Goal: Use online tool/utility: Utilize a website feature to perform a specific function

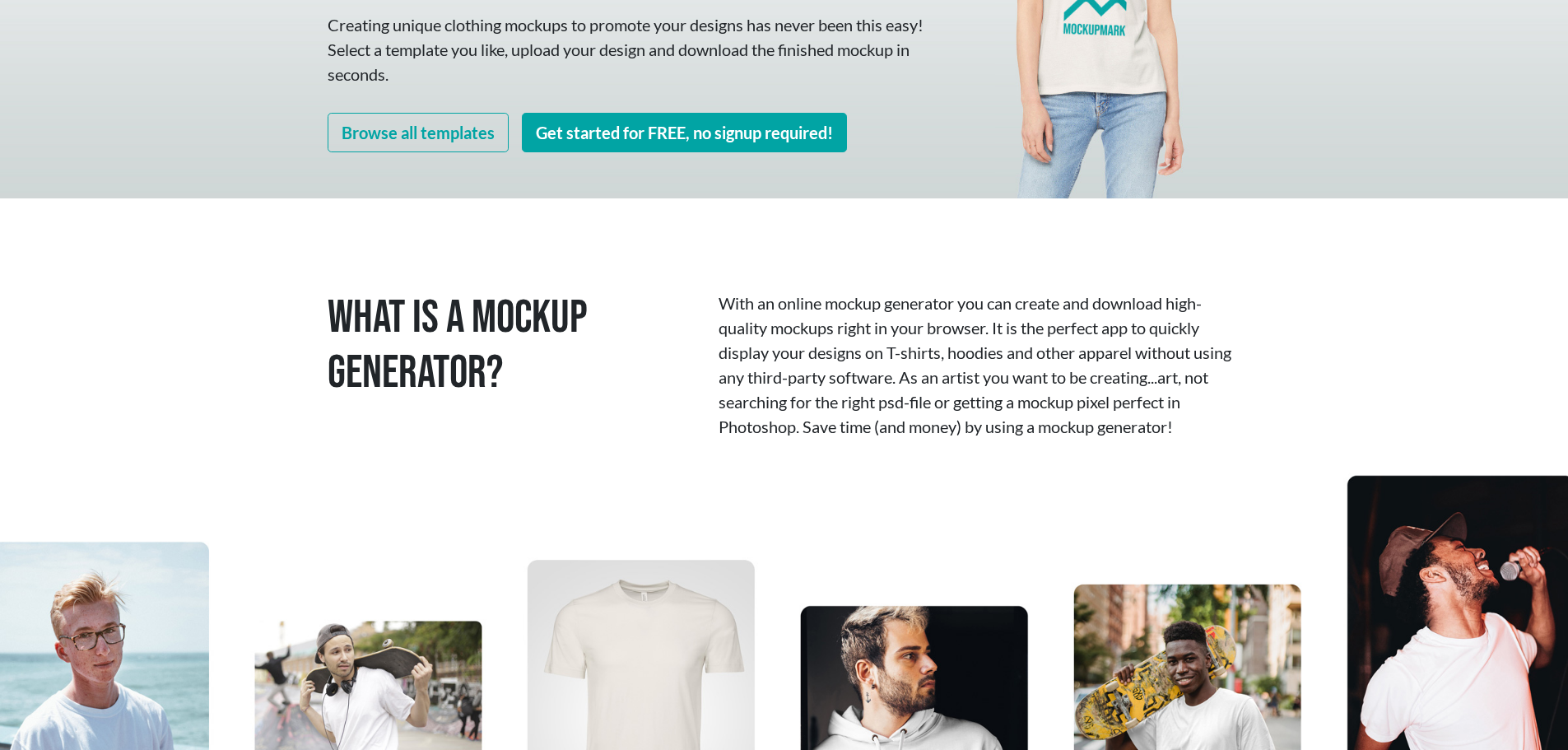
scroll to position [165, 0]
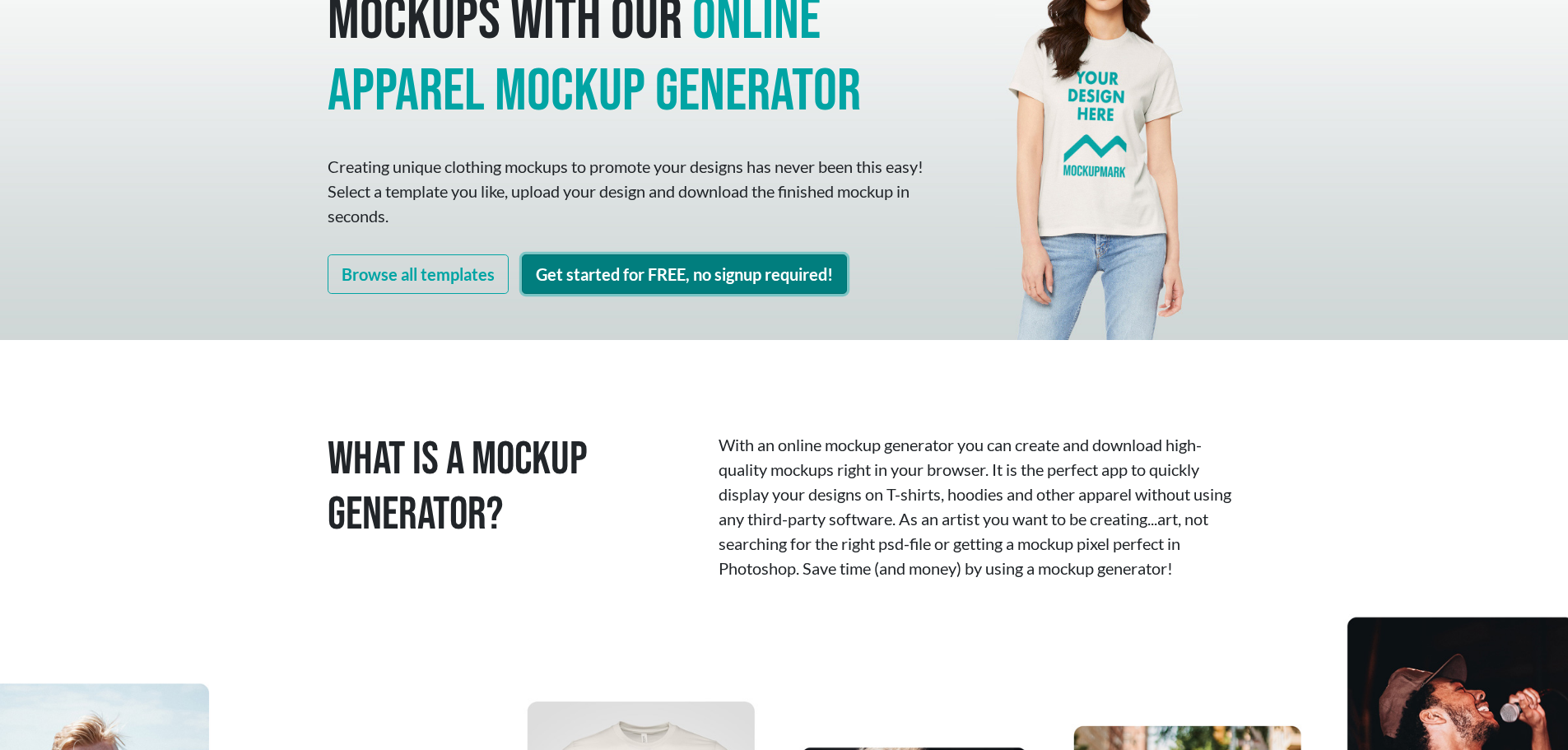
click at [694, 284] on link "Get started for FREE, no signup required!" at bounding box center [684, 274] width 325 height 39
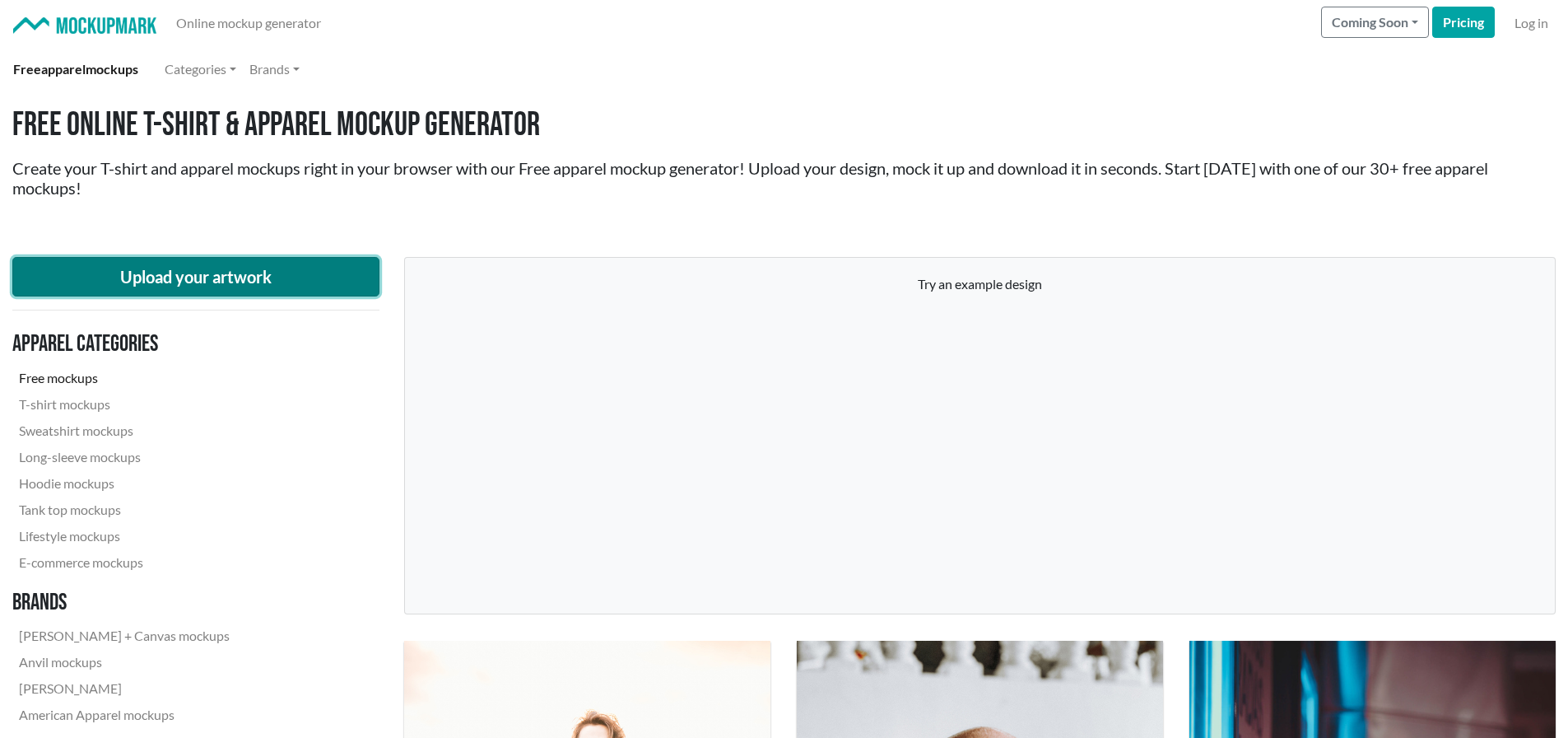
click at [208, 262] on button "Upload your artwork" at bounding box center [196, 277] width 367 height 39
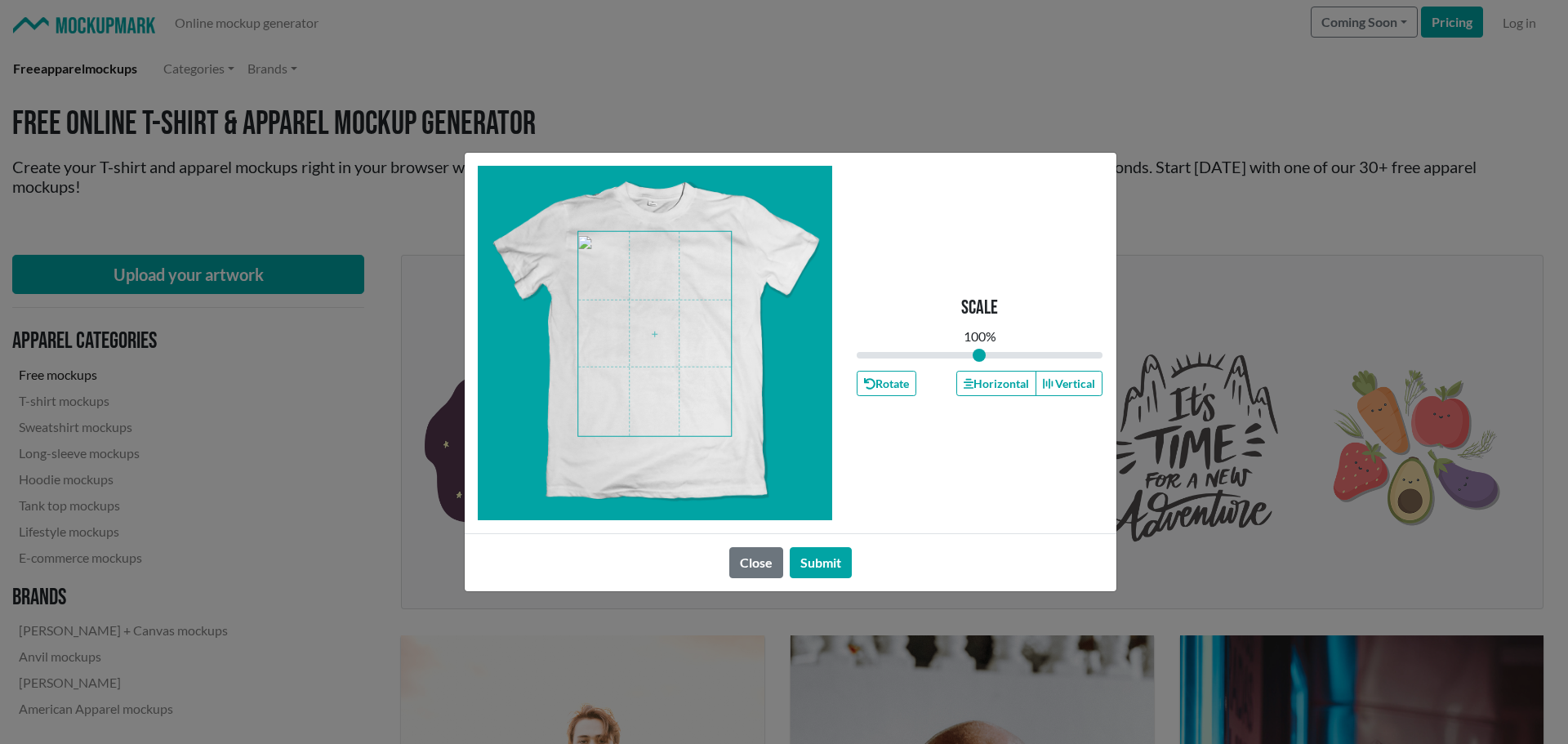
click at [651, 315] on span at bounding box center [654, 334] width 152 height 204
click at [977, 350] on input "range" at bounding box center [979, 355] width 247 height 18
click at [1002, 380] on button "Horizontal" at bounding box center [996, 384] width 80 height 25
drag, startPoint x: 816, startPoint y: 563, endPoint x: 867, endPoint y: 526, distance: 63.0
click at [817, 562] on button "Submit" at bounding box center [820, 563] width 62 height 31
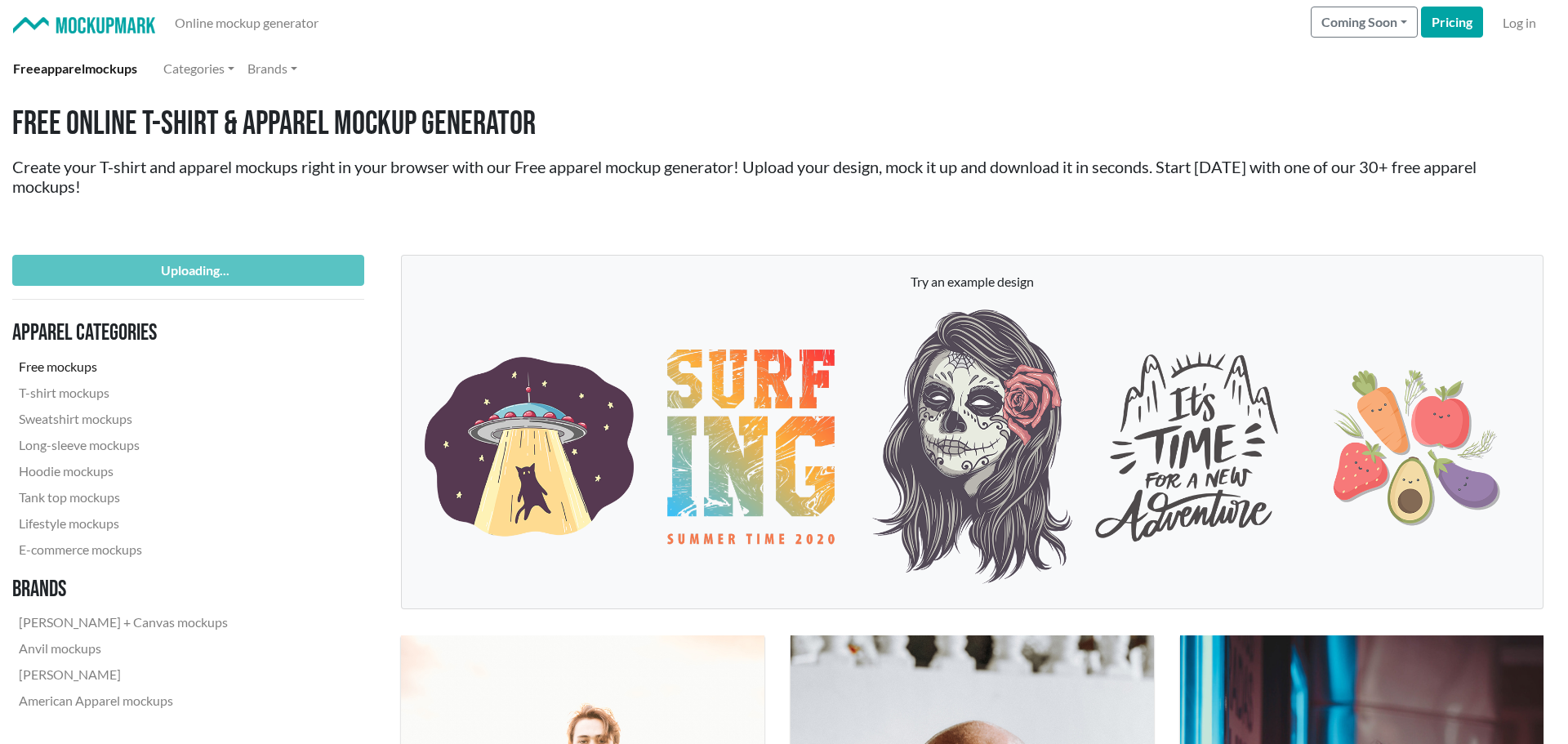
type input "0.98"
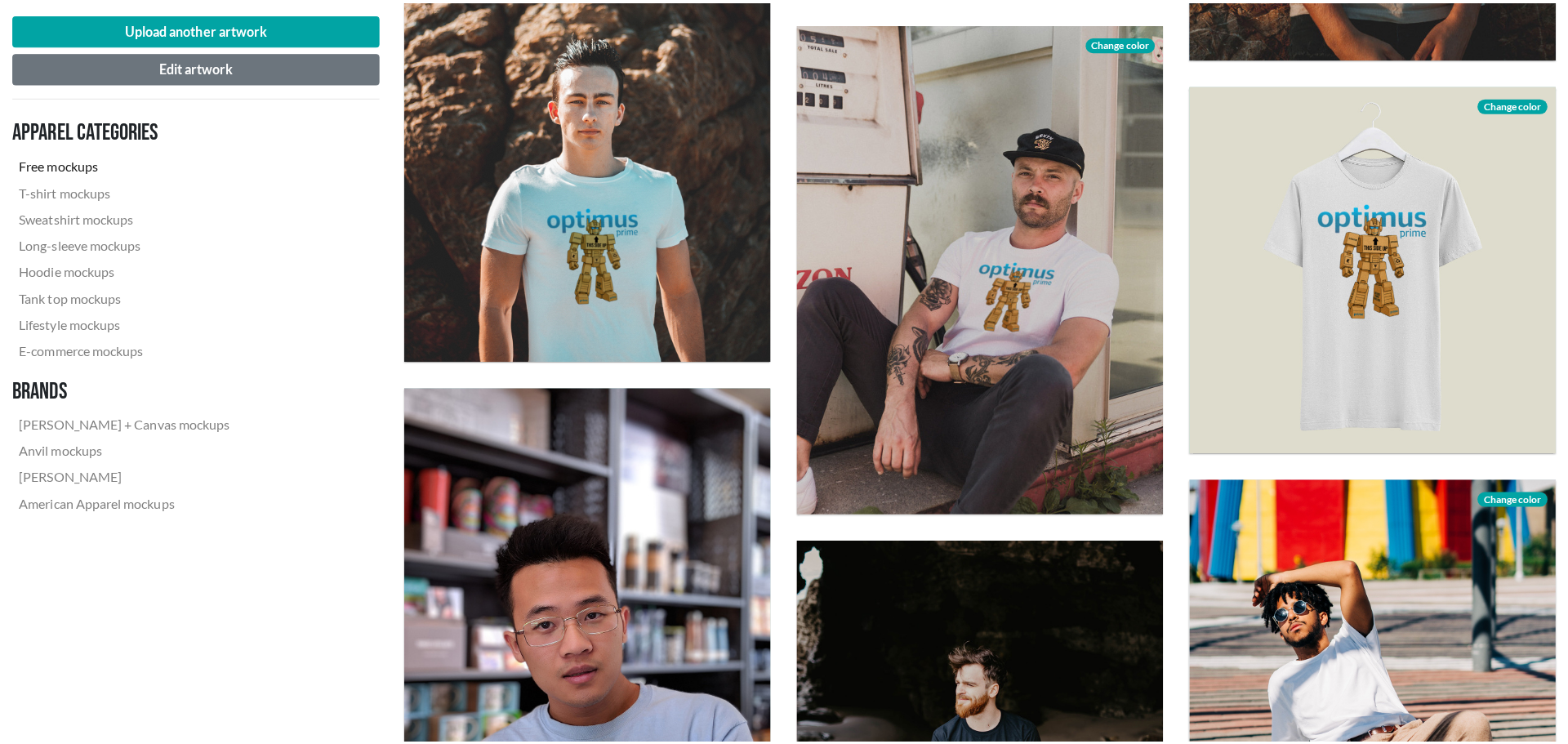
scroll to position [1634, 0]
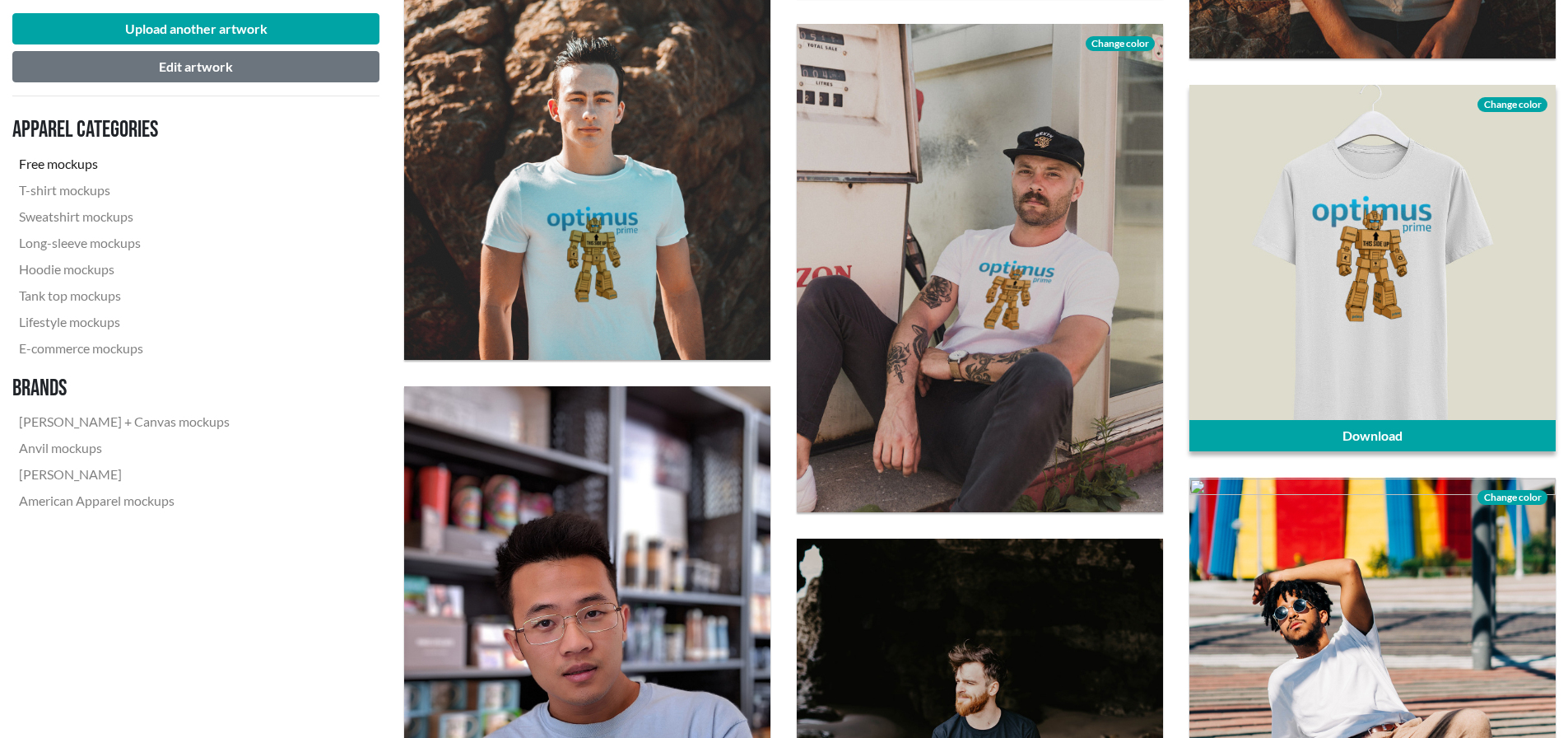
click at [1514, 104] on span "Change color" at bounding box center [1512, 104] width 69 height 15
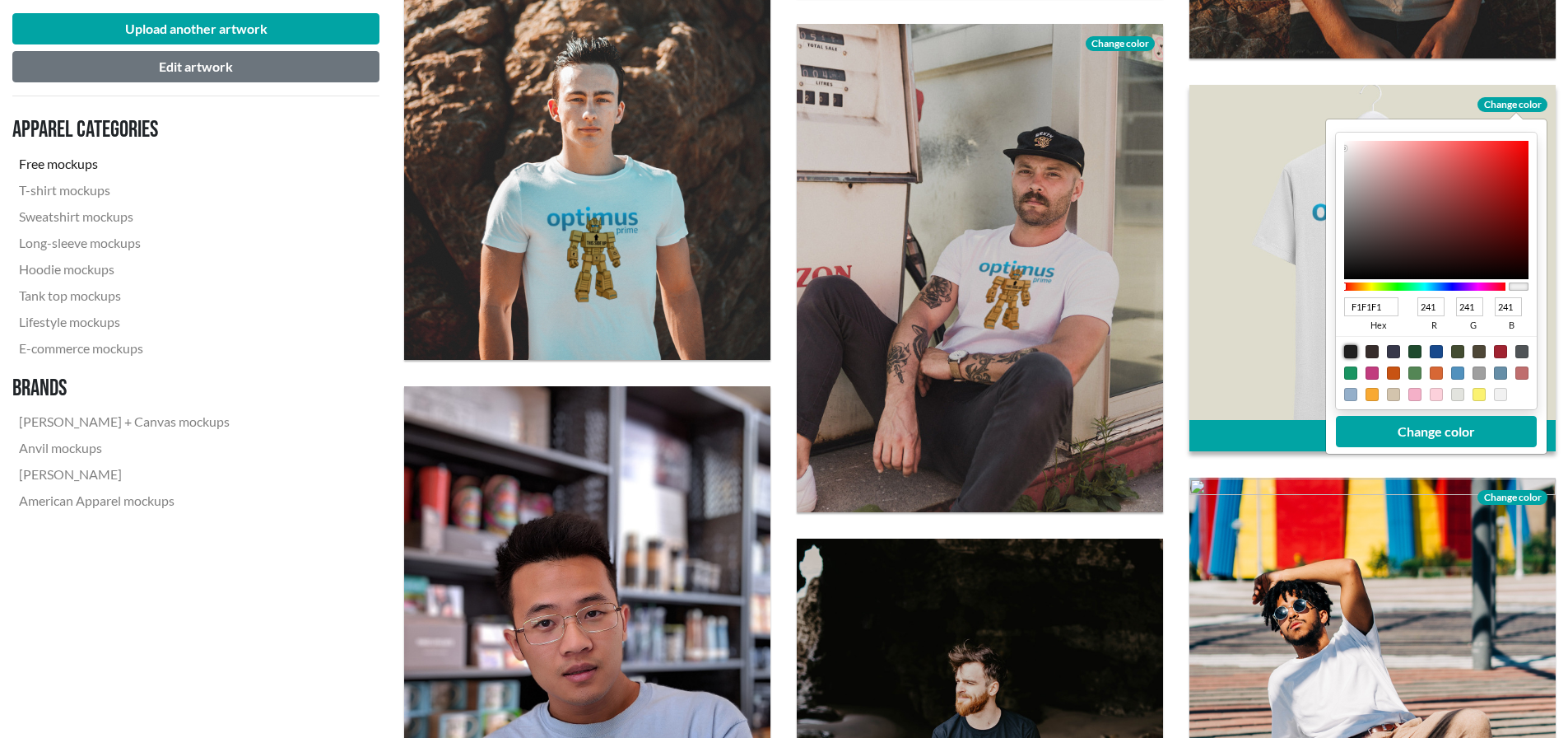
click at [1350, 352] on div at bounding box center [1350, 351] width 13 height 13
type input "1F1F1F"
type input "31"
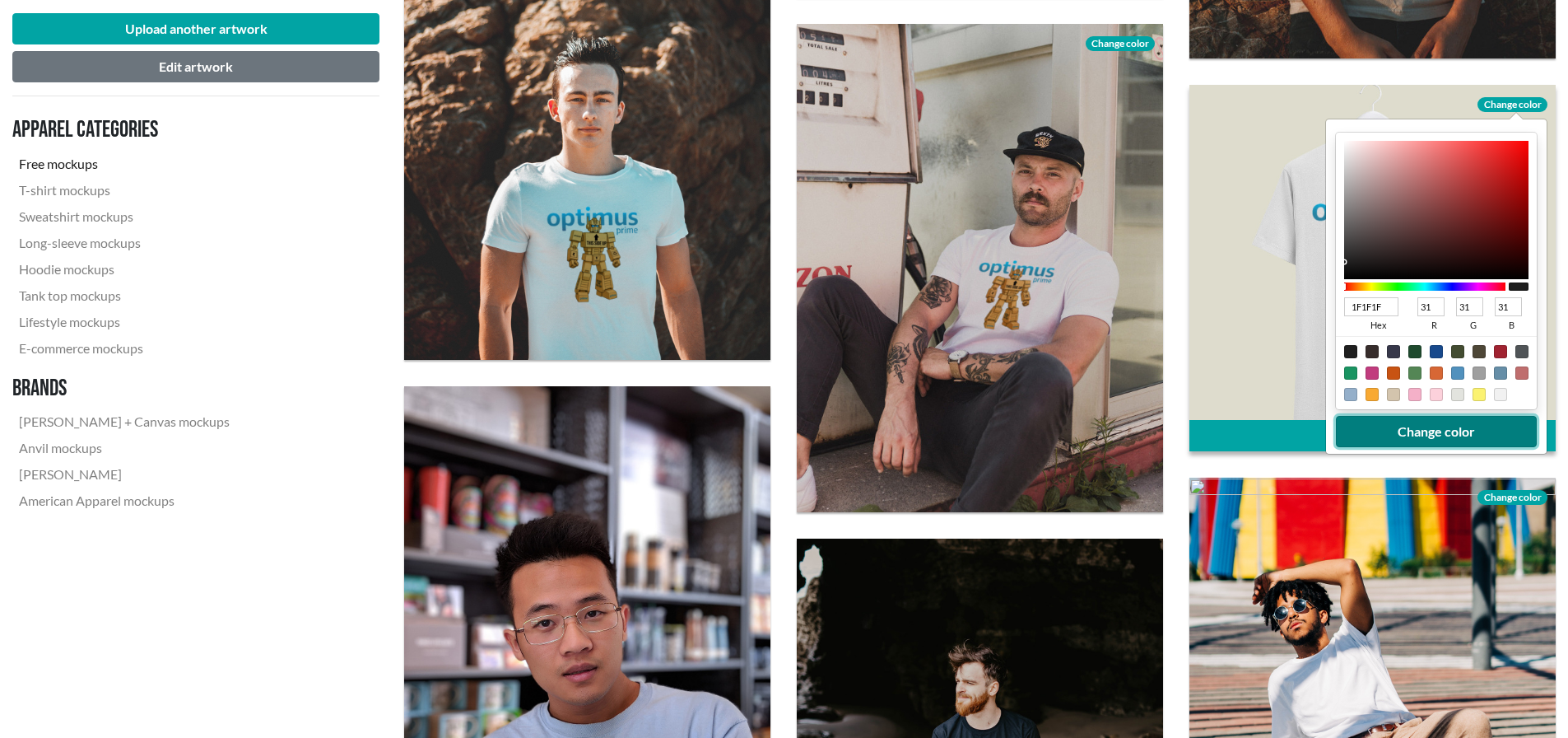
click at [1416, 429] on button "Change color" at bounding box center [1436, 431] width 201 height 32
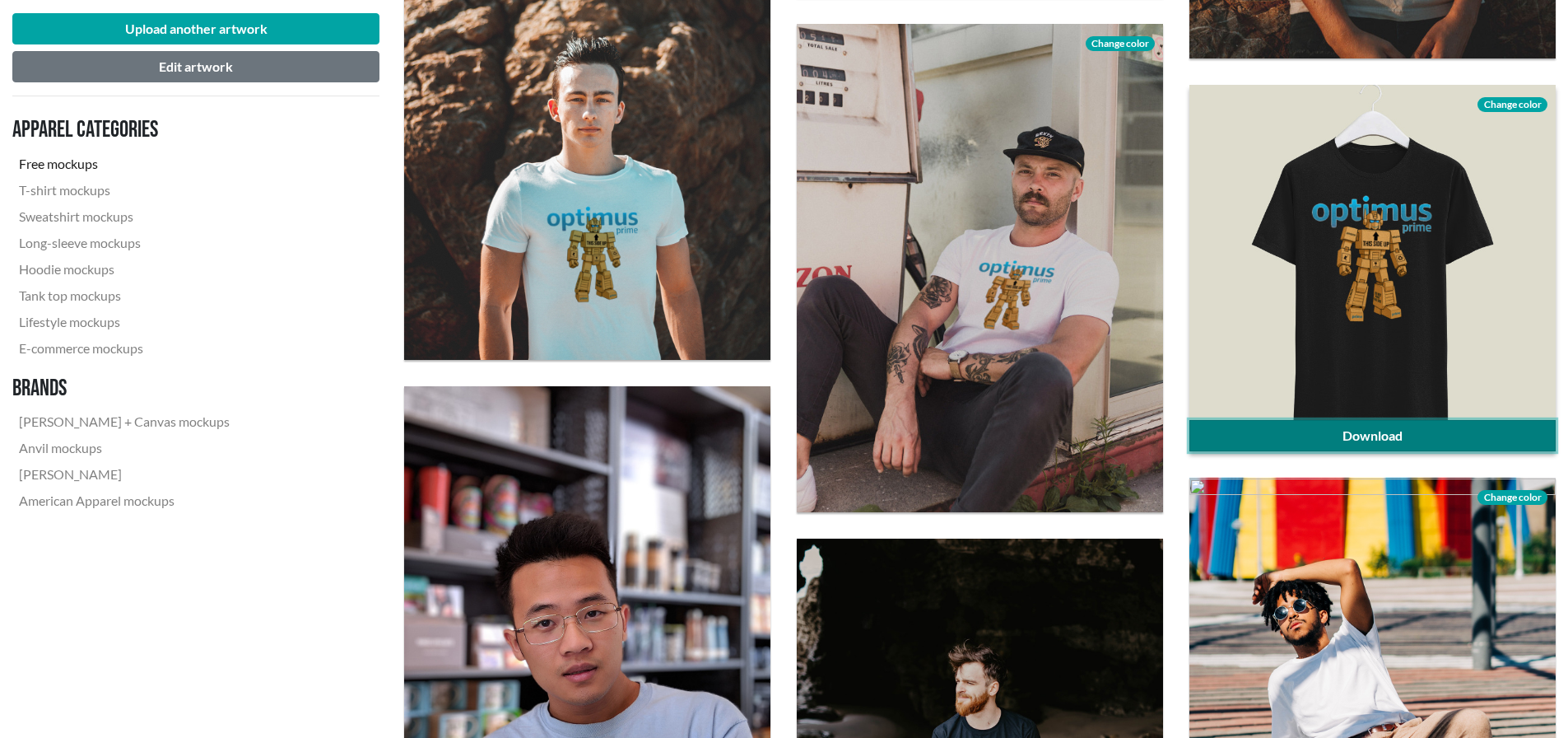
click at [1410, 430] on link "Download" at bounding box center [1372, 436] width 366 height 32
